Goal: Information Seeking & Learning: Learn about a topic

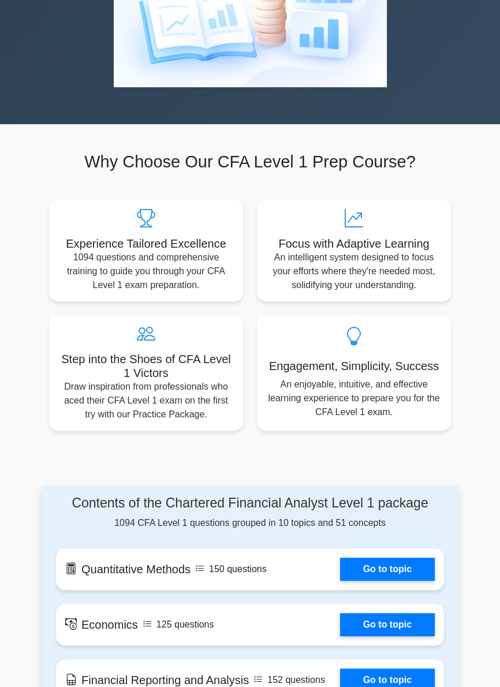
scroll to position [376, 0]
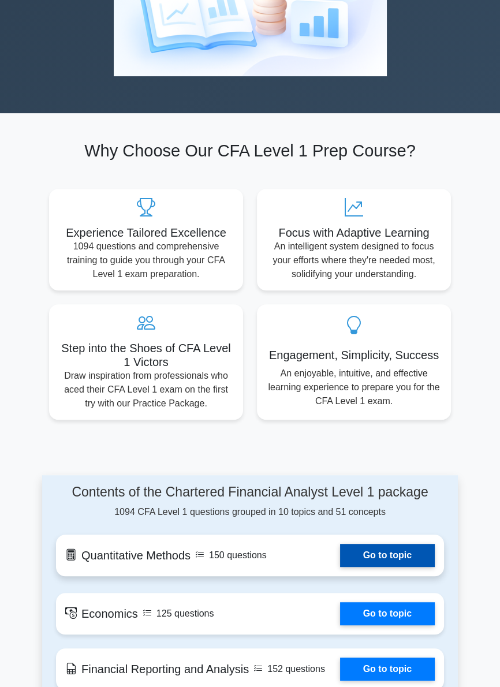
click at [403, 544] on link "Go to topic" at bounding box center [387, 555] width 95 height 23
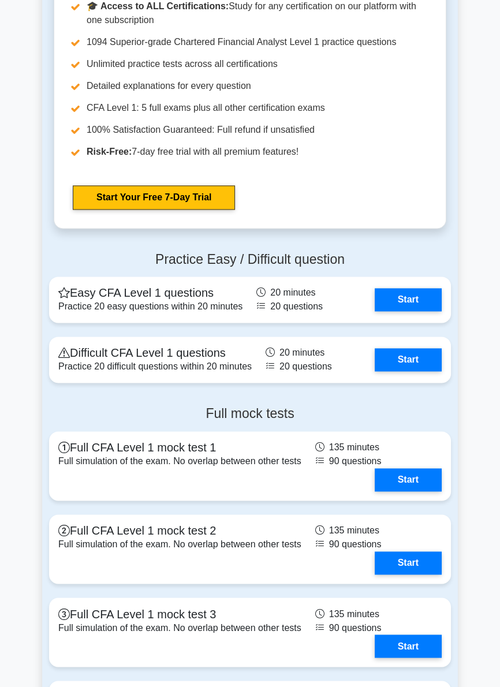
scroll to position [1524, 0]
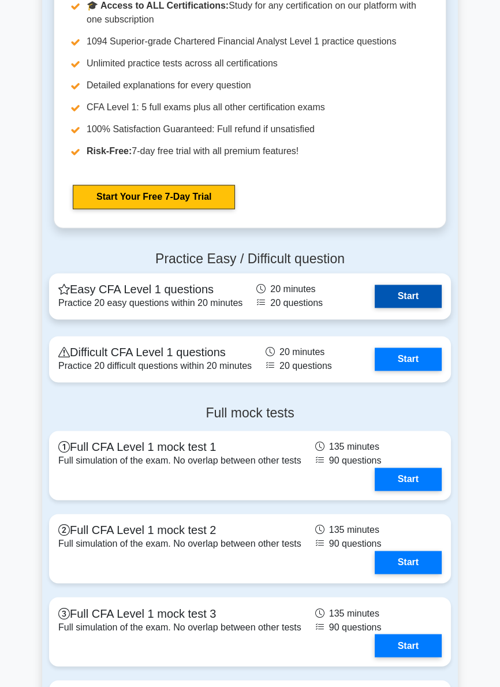
click at [423, 285] on link "Start" at bounding box center [408, 296] width 67 height 23
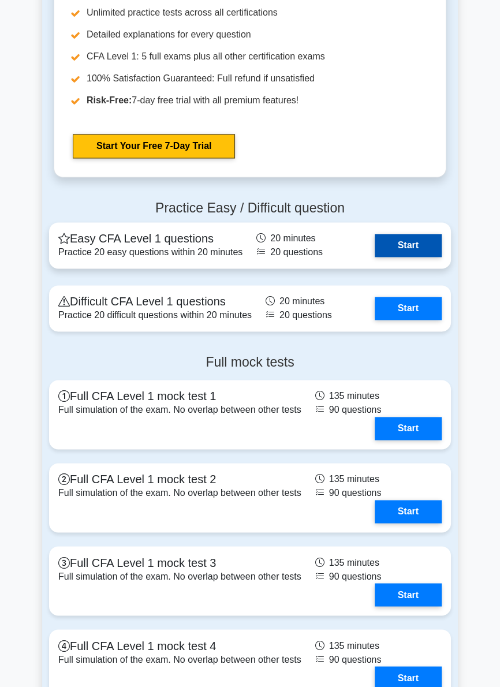
scroll to position [1580, 0]
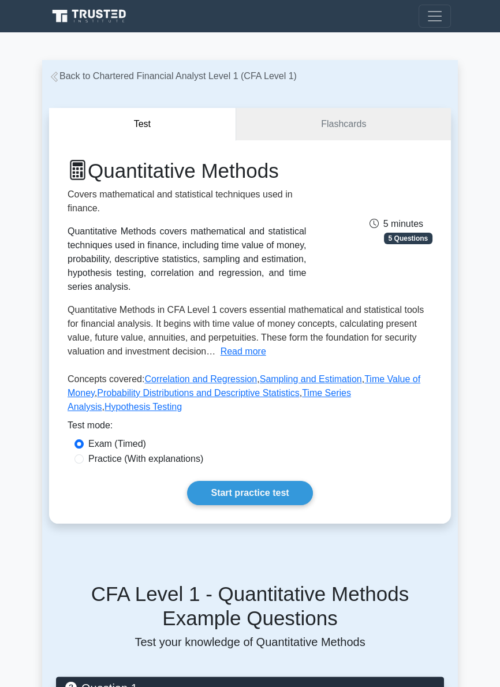
click at [154, 466] on label "Practice (With explanations)" at bounding box center [145, 459] width 115 height 14
click at [84, 463] on input "Practice (With explanations)" at bounding box center [78, 458] width 9 height 9
radio input "true"
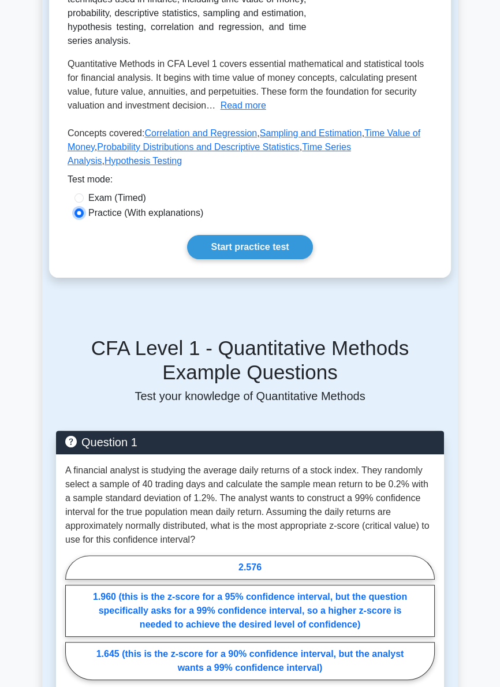
scroll to position [256, 0]
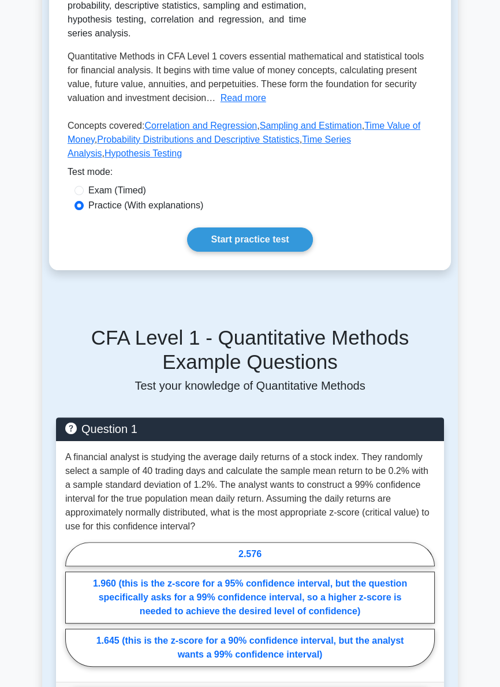
click at [287, 686] on button "Show Explanation" at bounding box center [249, 699] width 369 height 24
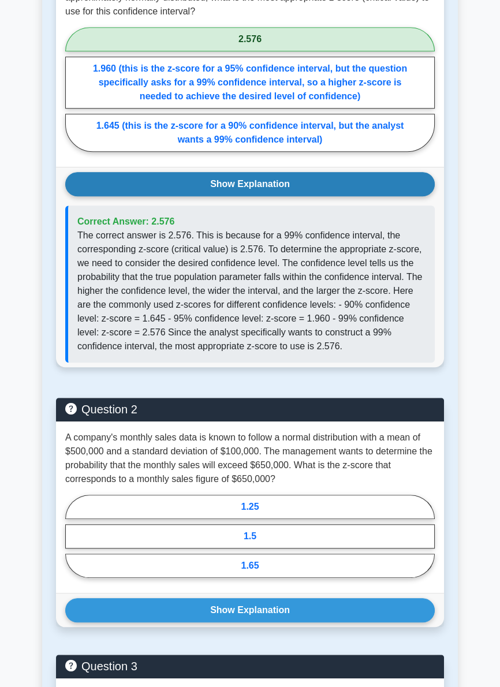
scroll to position [776, 0]
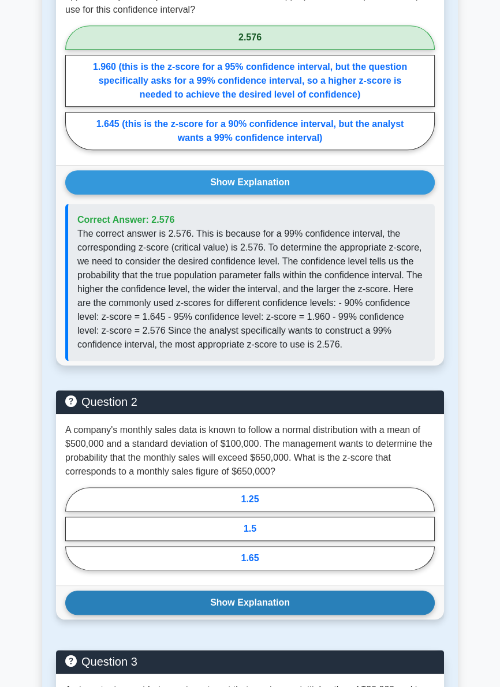
click at [275, 610] on button "Show Explanation" at bounding box center [249, 602] width 369 height 24
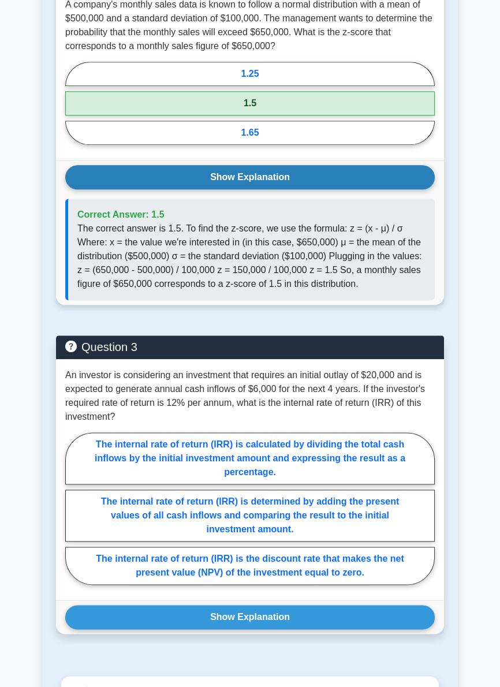
scroll to position [1204, 0]
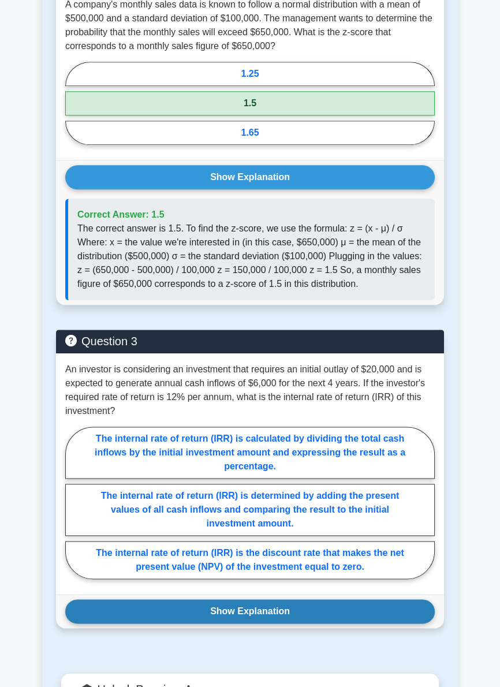
click at [212, 599] on button "Show Explanation" at bounding box center [249, 611] width 369 height 24
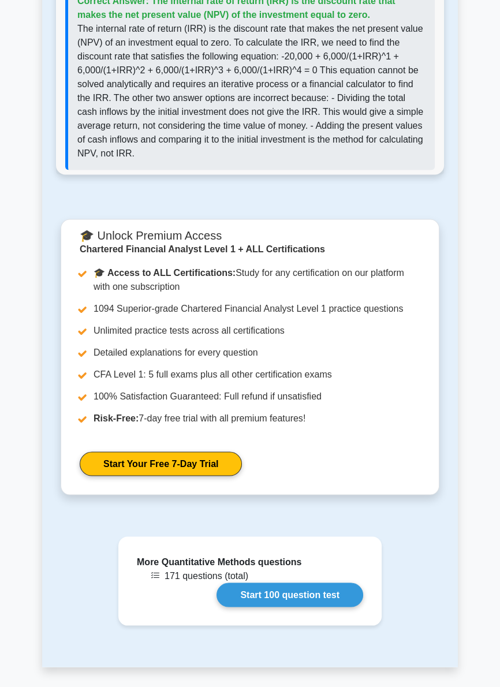
scroll to position [1901, 0]
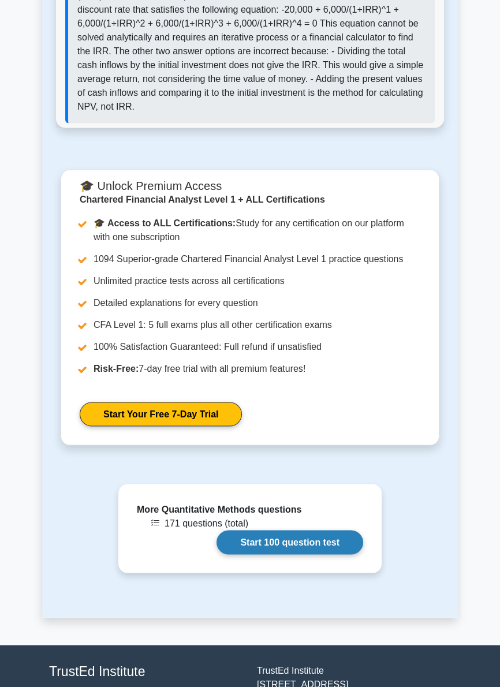
click at [263, 530] on link "Start 100 question test" at bounding box center [289, 542] width 147 height 24
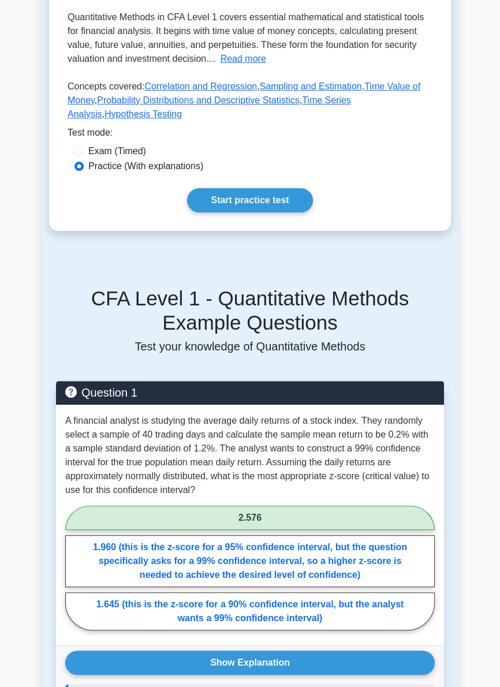
scroll to position [0, 0]
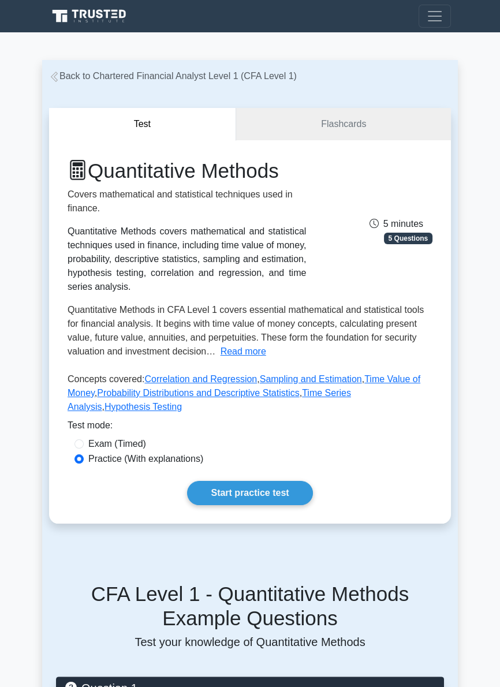
click at [420, 515] on div "Quantitative Methods Covers mathematical and statistical techniques used in fin…" at bounding box center [250, 331] width 402 height 383
click at [293, 501] on link "Start practice test" at bounding box center [249, 493] width 125 height 24
click at [289, 498] on link "Start practice test" at bounding box center [249, 493] width 125 height 24
click at [279, 502] on link "Start practice test" at bounding box center [249, 493] width 125 height 24
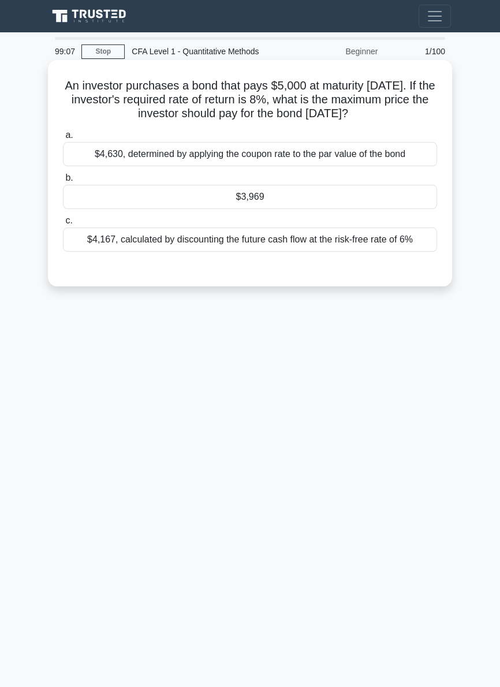
click at [360, 154] on div "$4,630, determined by applying the coupon rate to the par value of the bond" at bounding box center [250, 154] width 374 height 24
click at [63, 139] on input "a. $4,630, determined by applying the coupon rate to the par value of the bond" at bounding box center [63, 136] width 0 height 8
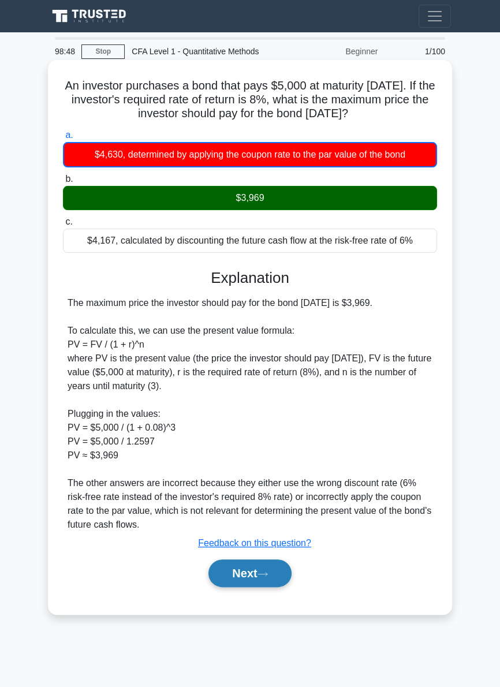
click at [244, 579] on button "Next" at bounding box center [249, 573] width 83 height 28
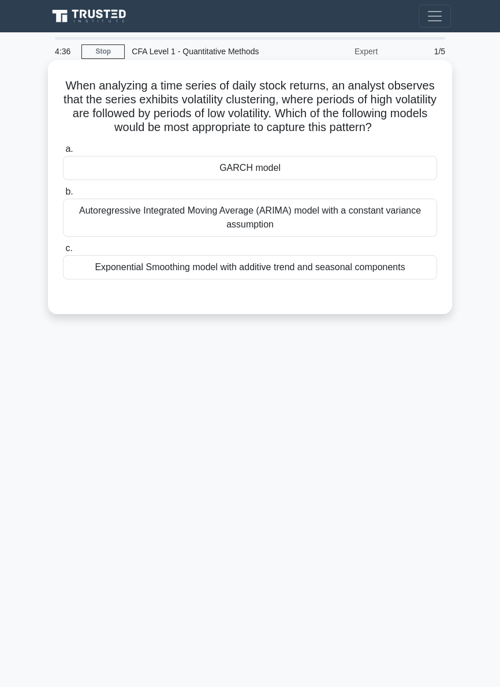
click at [395, 226] on div "Autoregressive Integrated Moving Average (ARIMA) model with a constant variance…" at bounding box center [250, 218] width 374 height 38
click at [63, 196] on input "b. Autoregressive Integrated Moving Average (ARIMA) model with a constant varia…" at bounding box center [63, 192] width 0 height 8
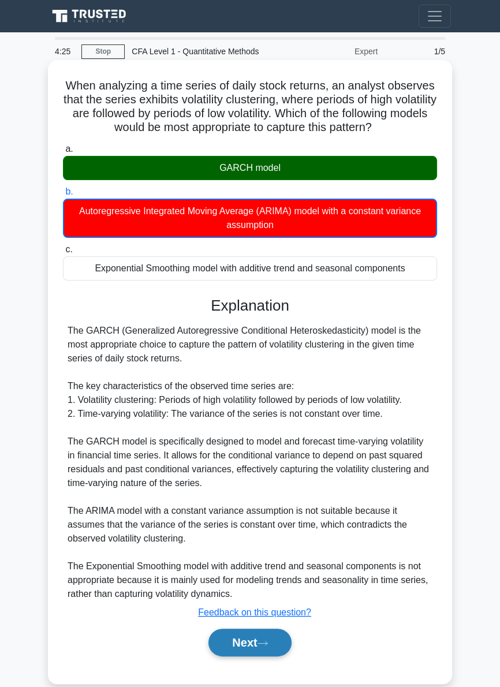
click at [277, 637] on button "Next" at bounding box center [249, 643] width 83 height 28
